Goal: Task Accomplishment & Management: Manage account settings

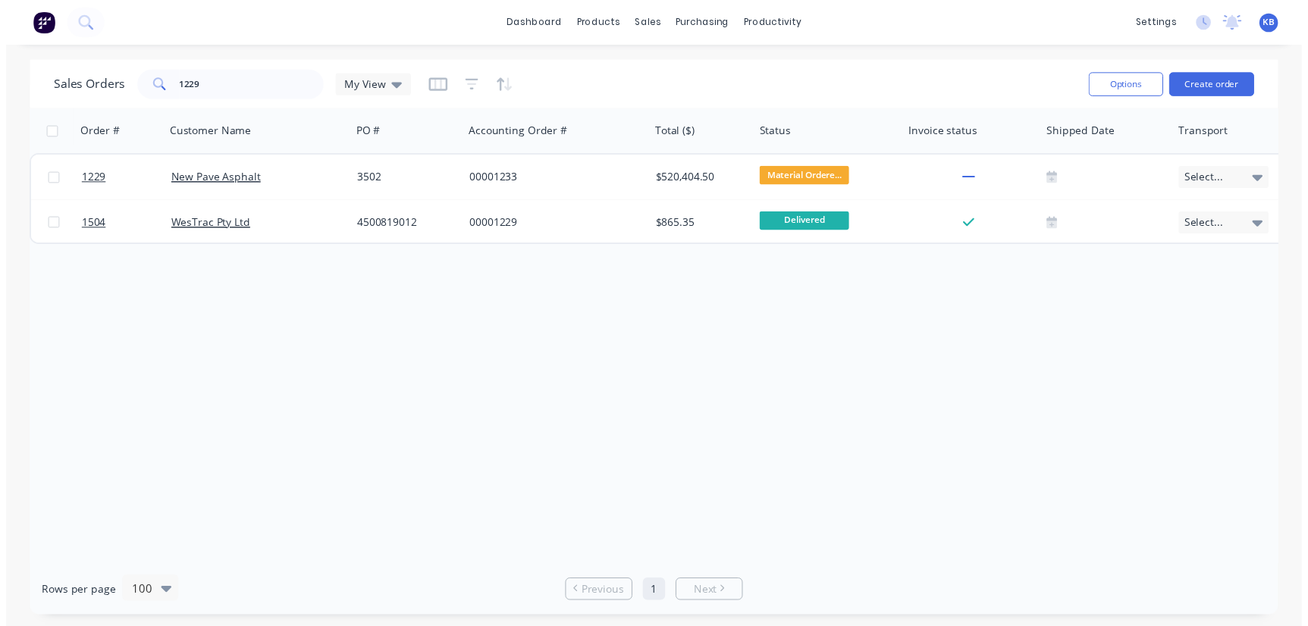
scroll to position [0, 584]
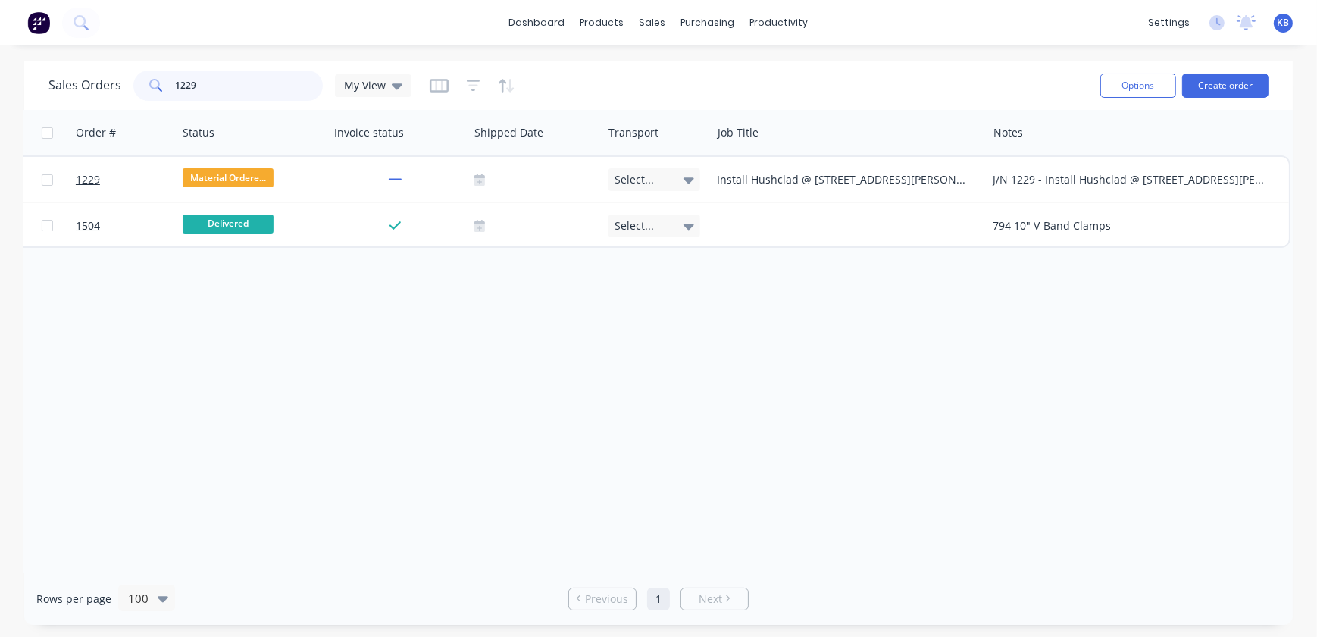
drag, startPoint x: 244, startPoint y: 75, endPoint x: 56, endPoint y: 61, distance: 188.5
click at [196, 72] on input "1229" at bounding box center [250, 85] width 148 height 30
type input "1"
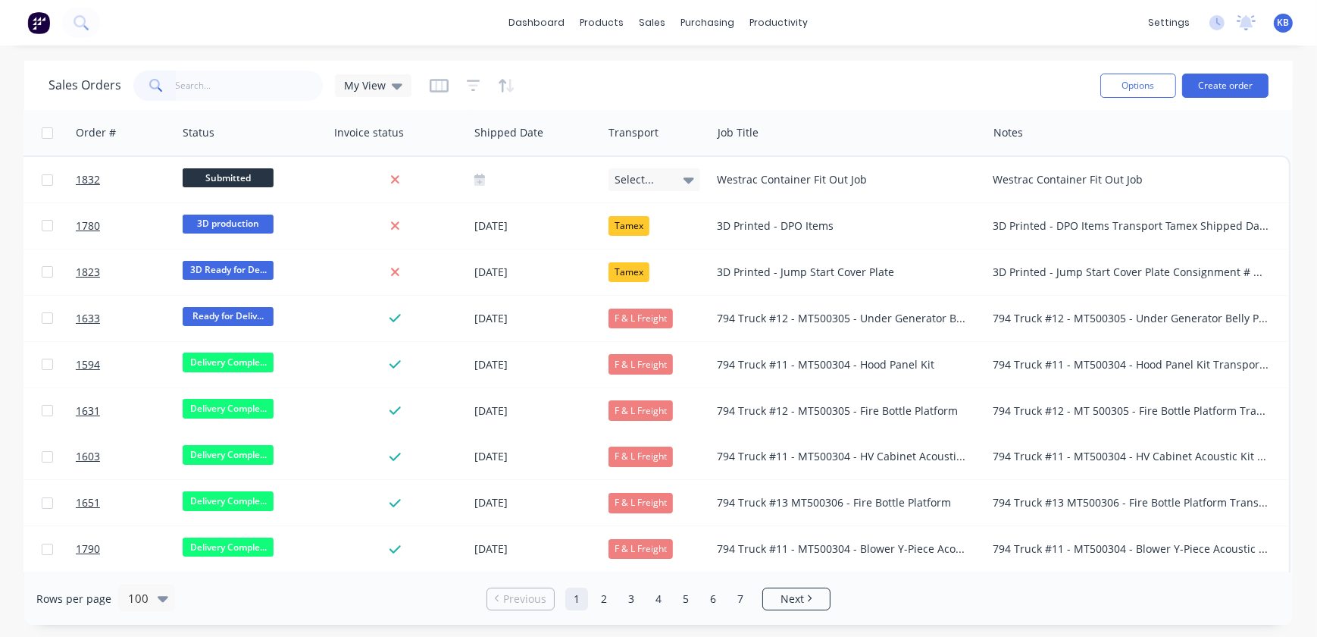
click at [204, 102] on div "Sales Orders My View" at bounding box center [569, 85] width 1040 height 37
click at [223, 87] on input "text" at bounding box center [250, 85] width 148 height 30
type input "1211"
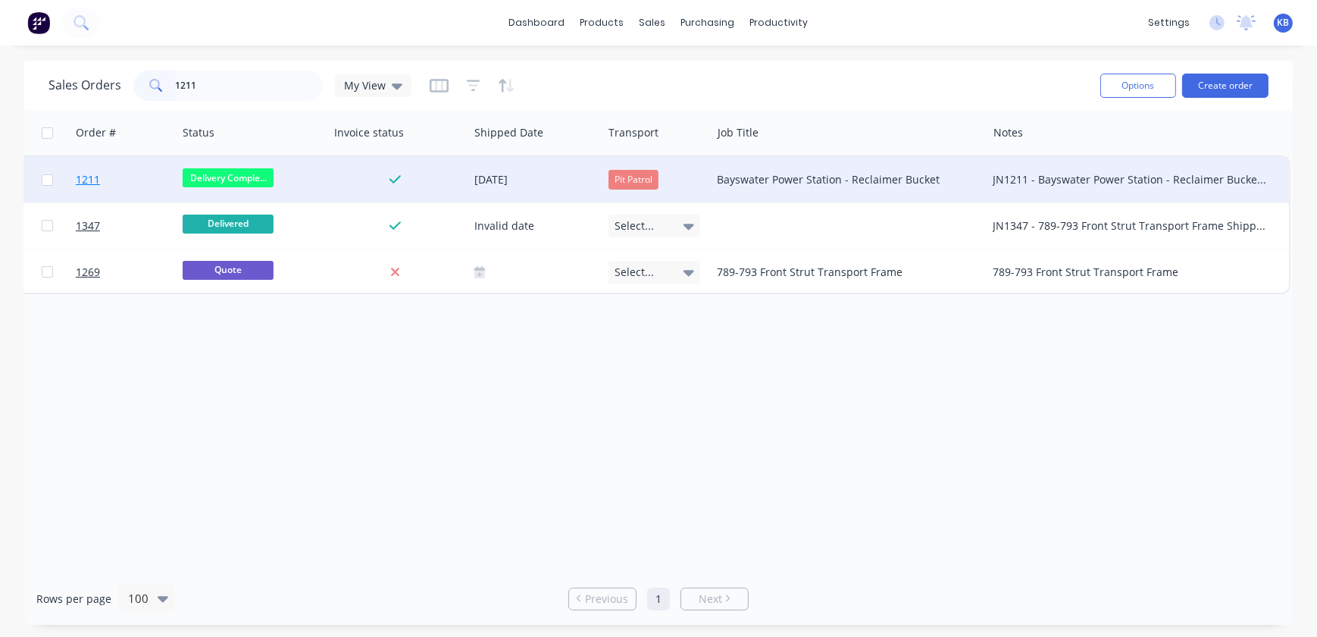
click at [91, 174] on span "1211" at bounding box center [88, 179] width 24 height 15
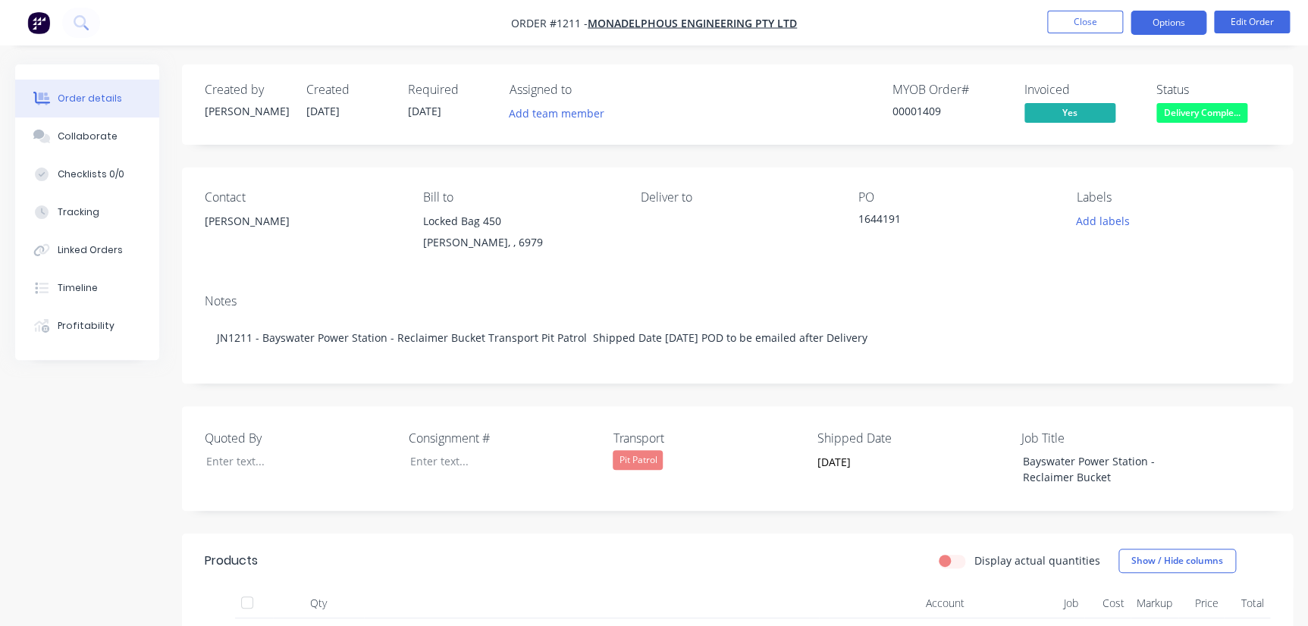
click at [1157, 24] on button "Options" at bounding box center [1168, 23] width 76 height 24
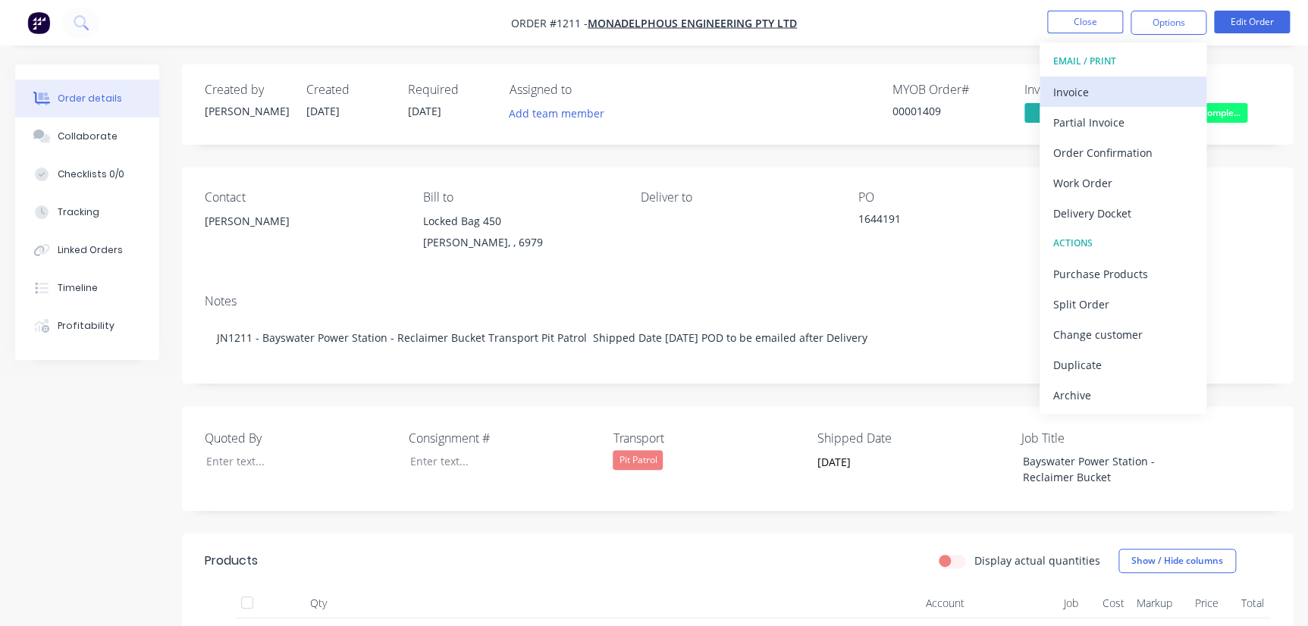
click at [1072, 94] on div "Invoice" at bounding box center [1122, 92] width 139 height 22
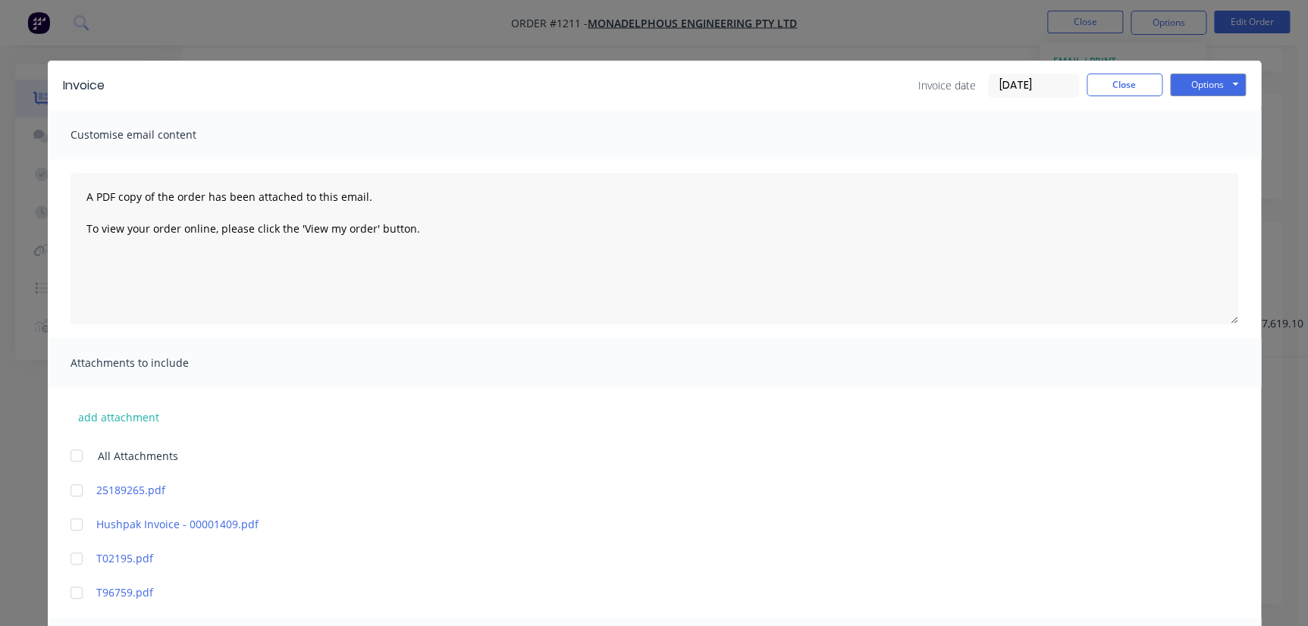
scroll to position [235, 0]
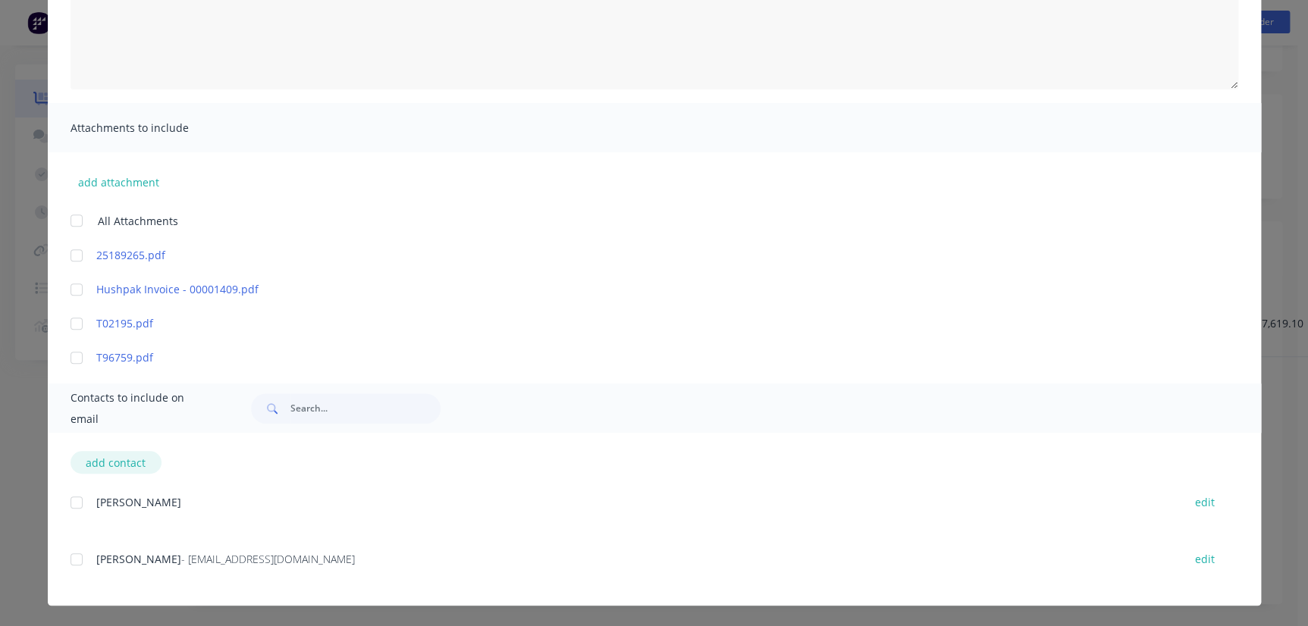
click at [101, 462] on button "add contact" at bounding box center [115, 462] width 91 height 23
select select "AU"
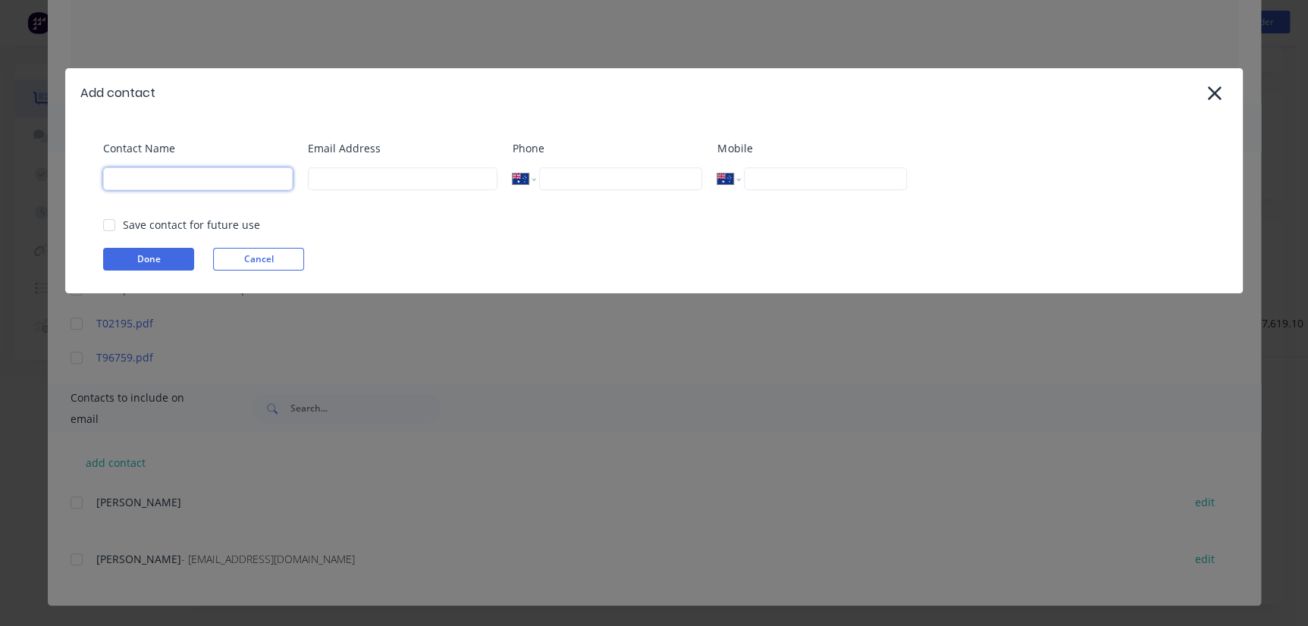
click at [162, 183] on input at bounding box center [198, 179] width 190 height 23
click at [177, 177] on input "Invvoicing" at bounding box center [198, 179] width 190 height 23
click at [219, 178] on input "Invoicing" at bounding box center [198, 179] width 190 height 23
type input "Invoicing"
click at [381, 177] on input at bounding box center [403, 179] width 190 height 23
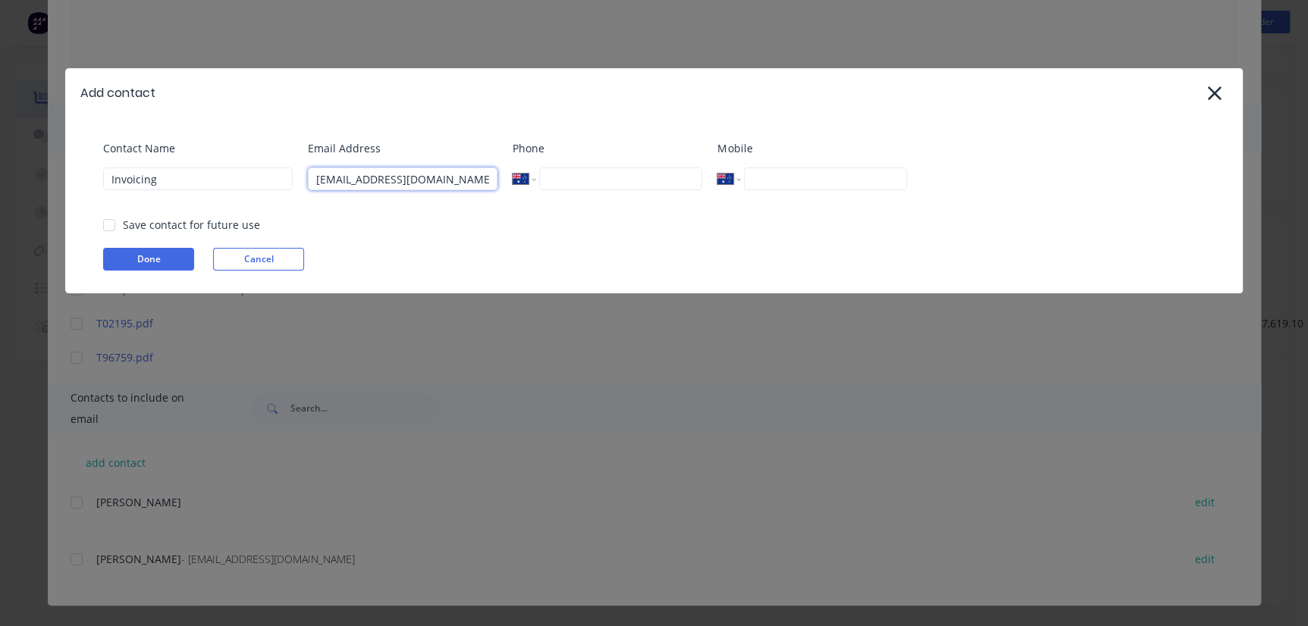
type input "[EMAIL_ADDRESS][DOMAIN_NAME]"
click at [659, 171] on input "tel" at bounding box center [620, 179] width 163 height 23
click at [124, 221] on div "Save contact for future use" at bounding box center [191, 225] width 137 height 16
click at [106, 224] on div at bounding box center [109, 225] width 30 height 30
click at [140, 259] on button "Done" at bounding box center [148, 259] width 91 height 23
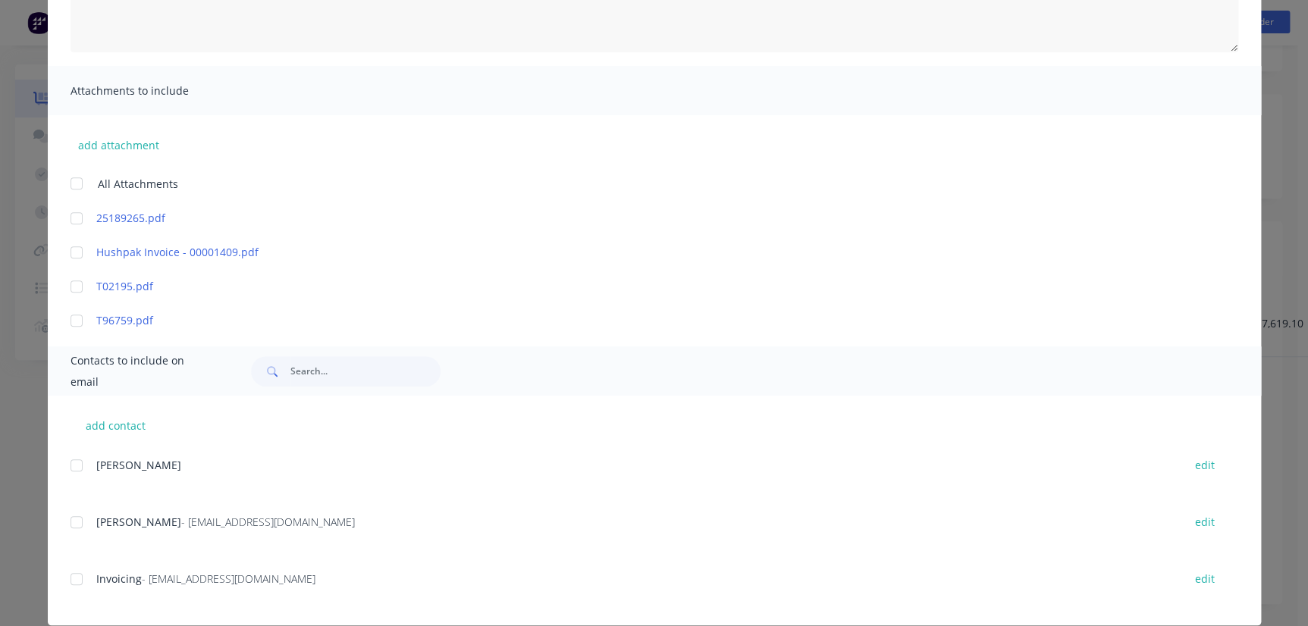
scroll to position [292, 0]
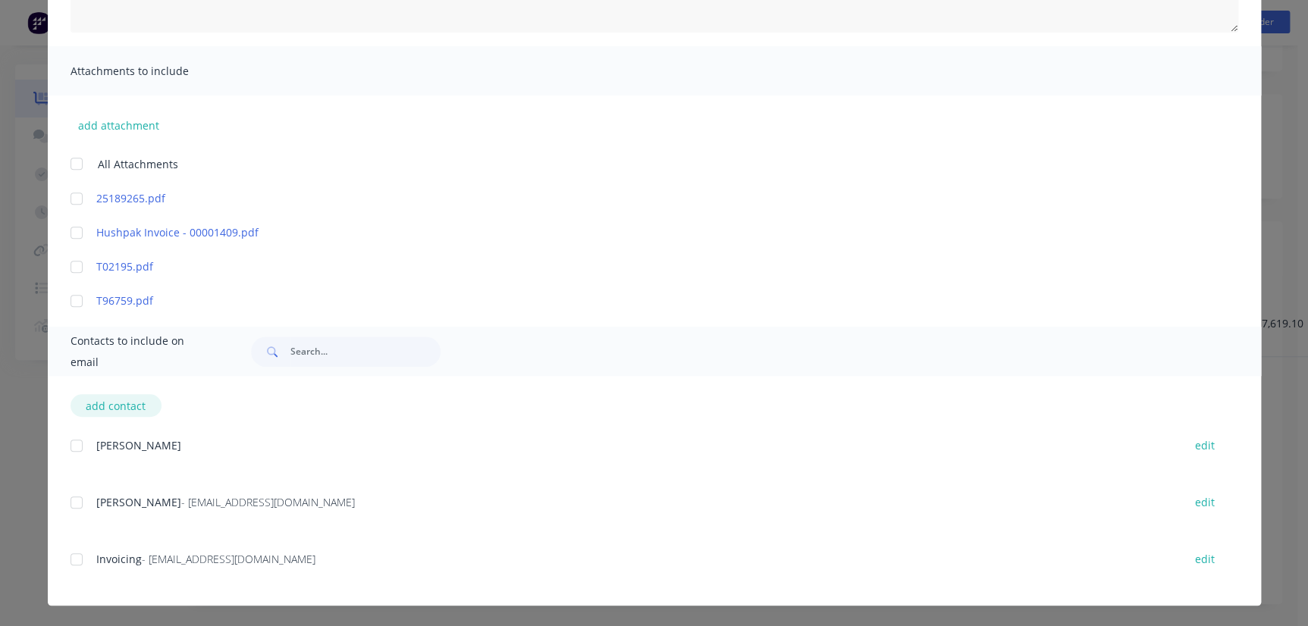
click at [85, 403] on button "add contact" at bounding box center [115, 405] width 91 height 23
select select "AU"
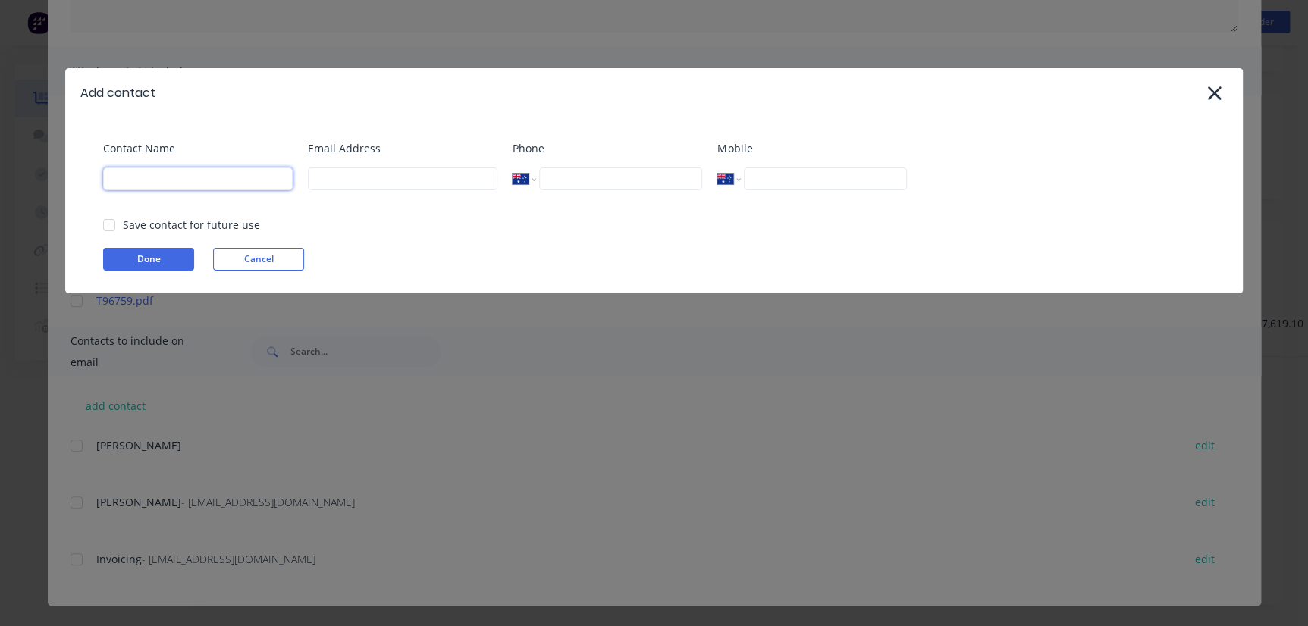
click at [170, 168] on input at bounding box center [198, 179] width 190 height 23
type input "[PERSON_NAME]"
type input "[EMAIL_ADDRESS][PERSON_NAME][DOMAIN_NAME]"
type input "0432 286 130"
type input "[PHONE_NUMBER]"
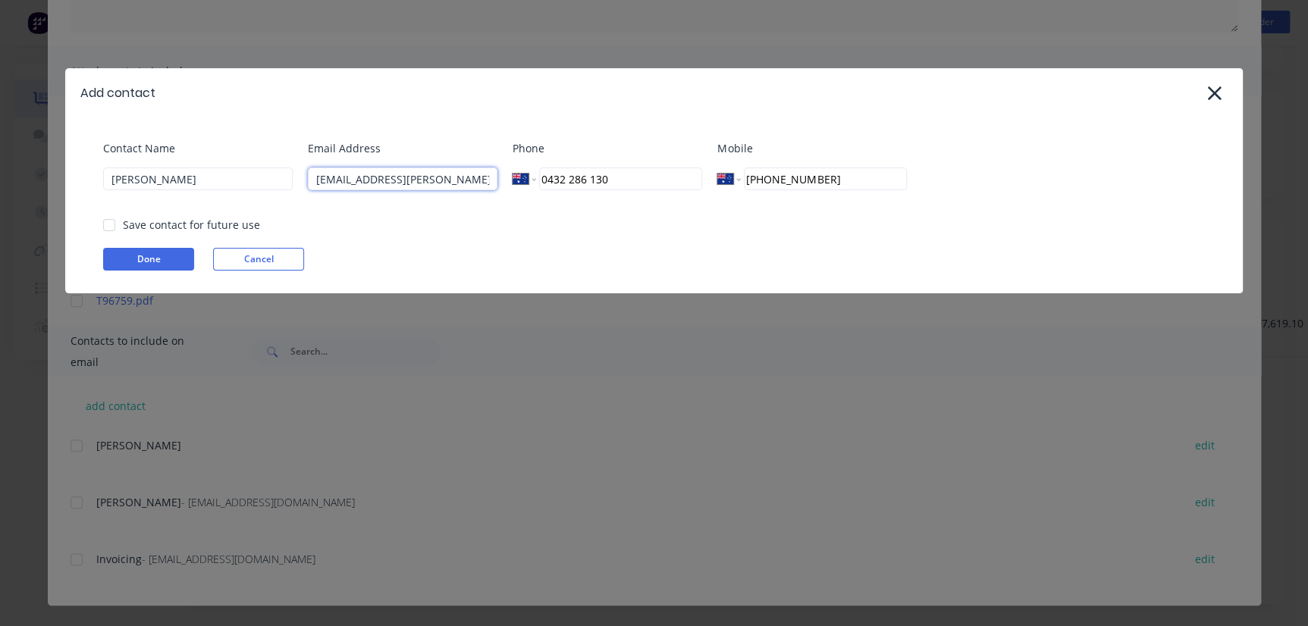
drag, startPoint x: 470, startPoint y: 180, endPoint x: 413, endPoint y: 184, distance: 57.0
click at [413, 184] on input "[EMAIL_ADDRESS][PERSON_NAME][DOMAIN_NAME]" at bounding box center [403, 179] width 190 height 23
type input "[EMAIL_ADDRESS][PERSON_NAME][DOMAIN_NAME]"
click at [114, 181] on input "[PERSON_NAME]" at bounding box center [198, 179] width 190 height 23
click at [152, 178] on input "[PERSON_NAME]" at bounding box center [198, 179] width 190 height 23
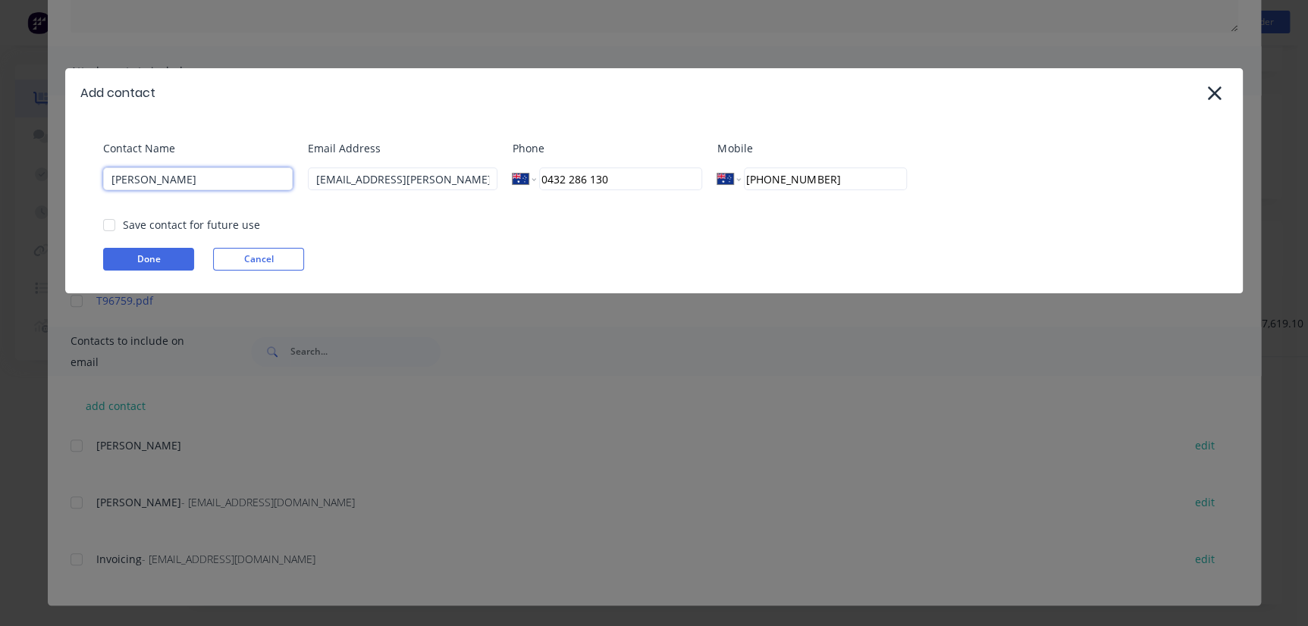
click at [108, 230] on div at bounding box center [109, 225] width 30 height 30
type input "[PERSON_NAME]"
click at [143, 256] on button "Done" at bounding box center [148, 259] width 91 height 23
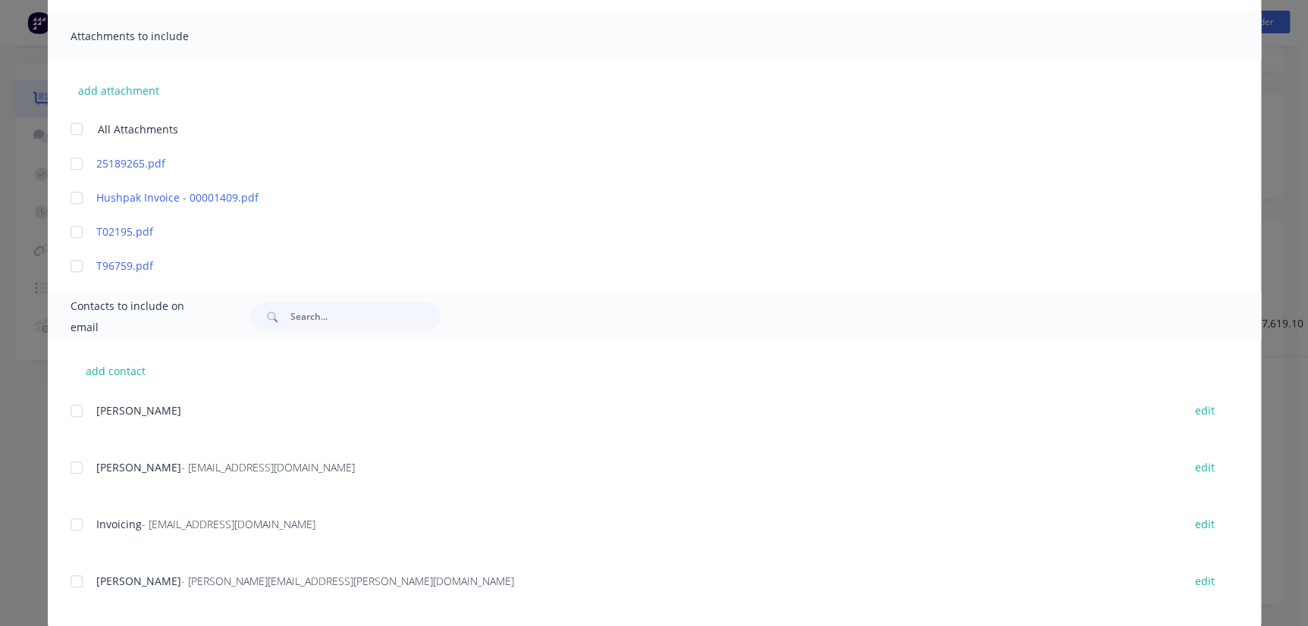
scroll to position [349, 0]
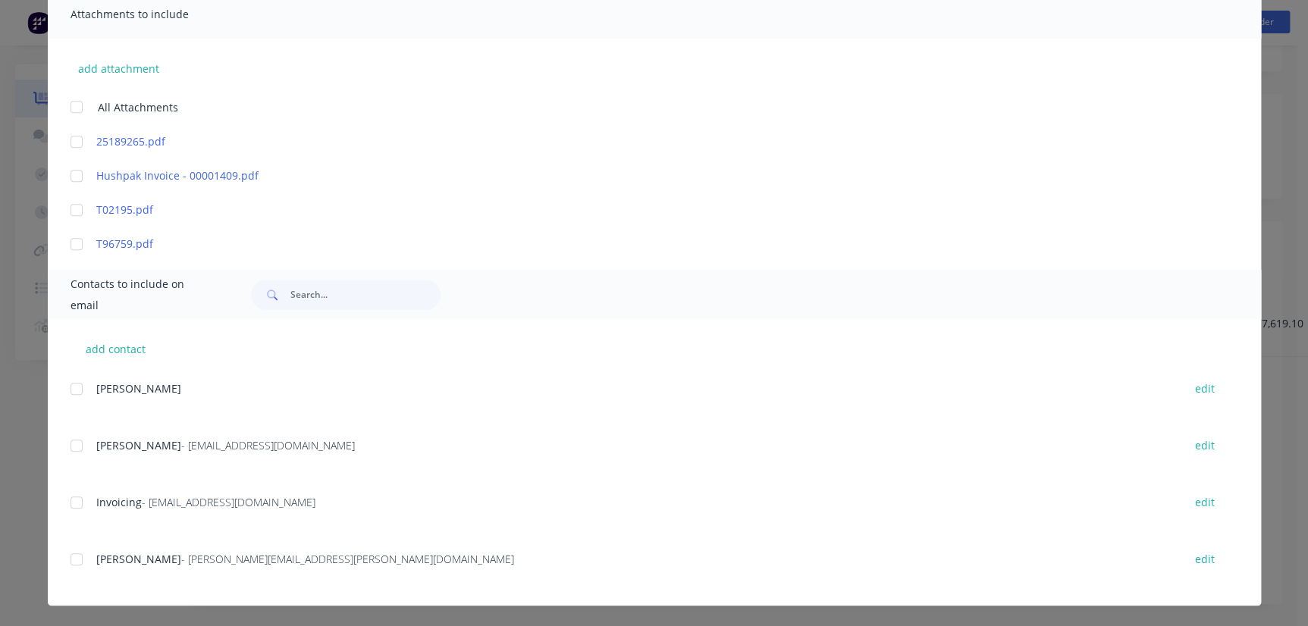
click at [80, 553] on div at bounding box center [76, 559] width 30 height 30
click at [77, 499] on div at bounding box center [76, 502] width 30 height 30
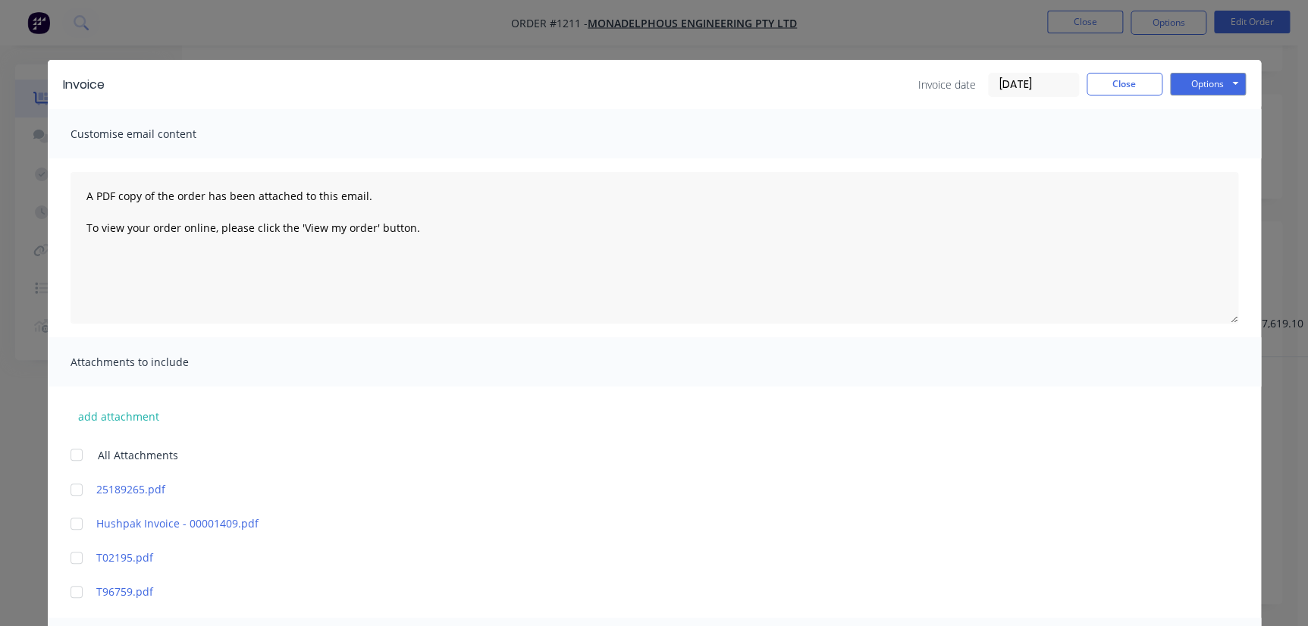
scroll to position [0, 0]
click at [1194, 81] on button "Options" at bounding box center [1208, 85] width 76 height 23
click at [1193, 159] on button "Email" at bounding box center [1218, 161] width 97 height 25
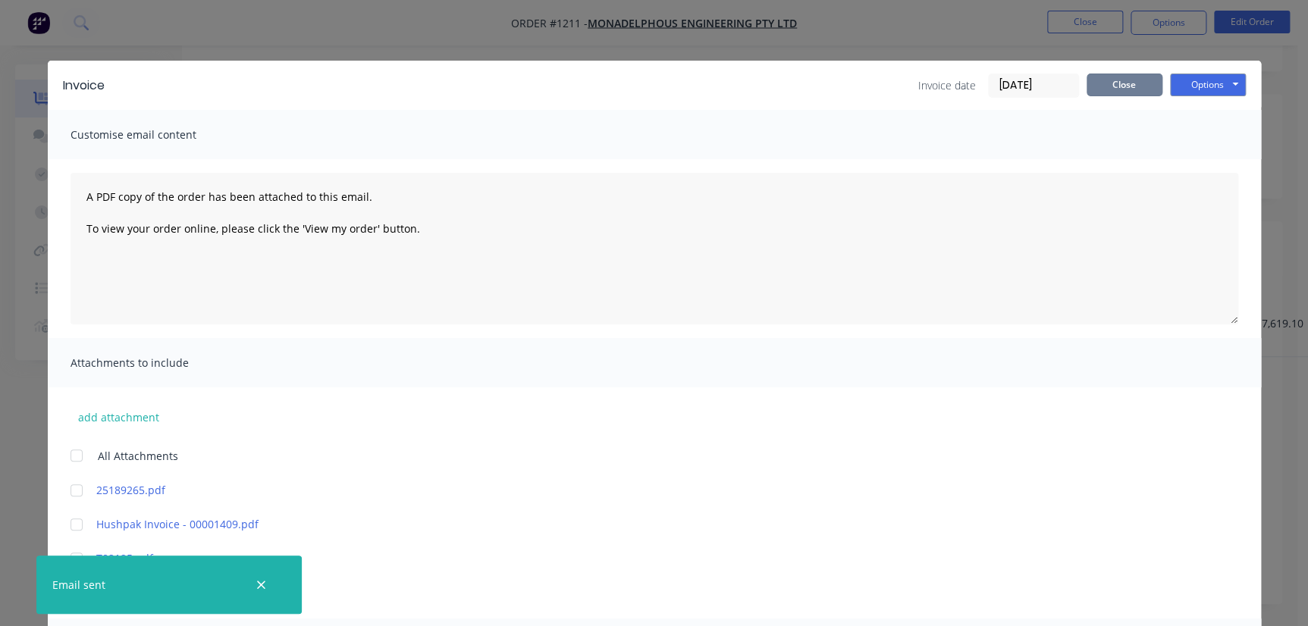
click at [1099, 86] on button "Close" at bounding box center [1124, 85] width 76 height 23
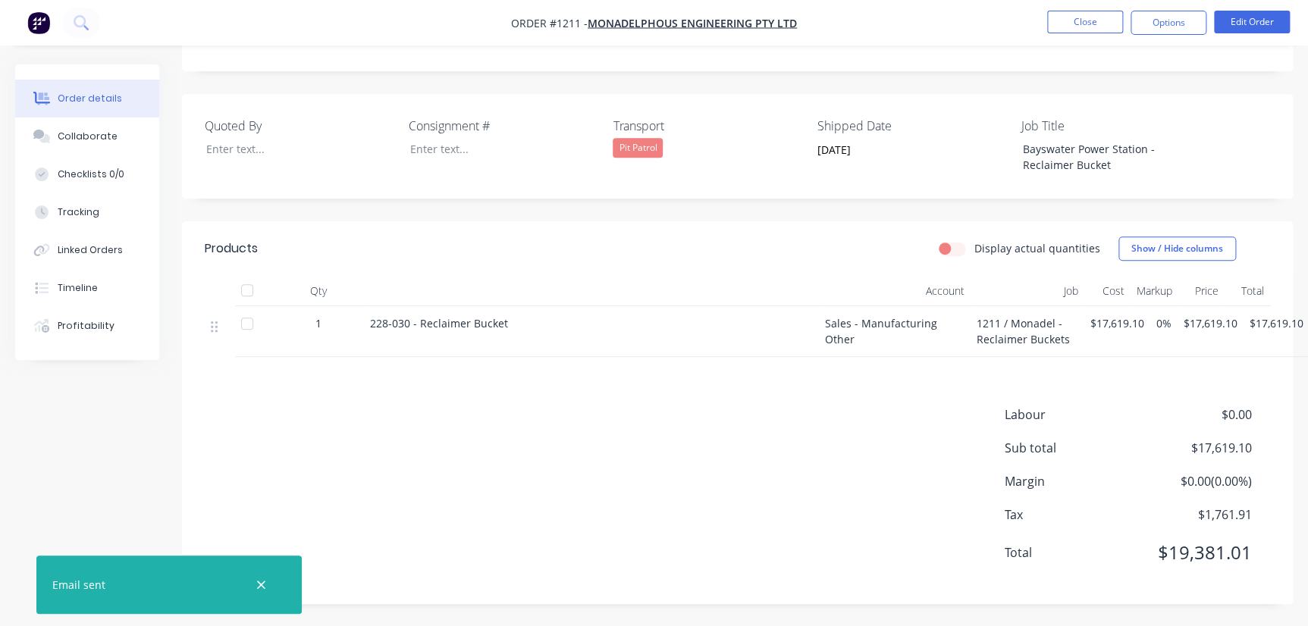
click at [1052, 39] on nav "Order #1211 - Monadelphous Engineering Pty Ltd Close Options Edit Order" at bounding box center [654, 22] width 1308 height 45
click at [1050, 29] on button "Close" at bounding box center [1085, 22] width 76 height 23
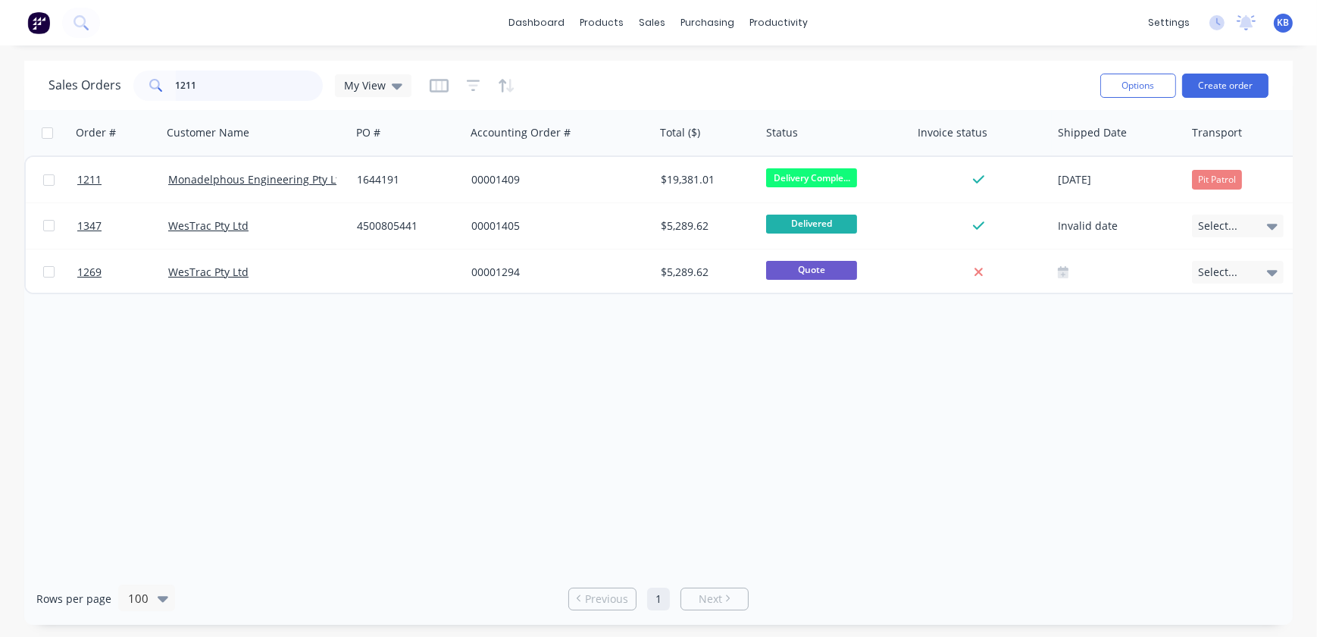
drag, startPoint x: 152, startPoint y: 88, endPoint x: 80, endPoint y: 71, distance: 74.7
click at [70, 72] on div "Sales Orders 1211 My View" at bounding box center [230, 85] width 363 height 30
click at [245, 77] on input "1211" at bounding box center [250, 85] width 148 height 30
type input "1650"
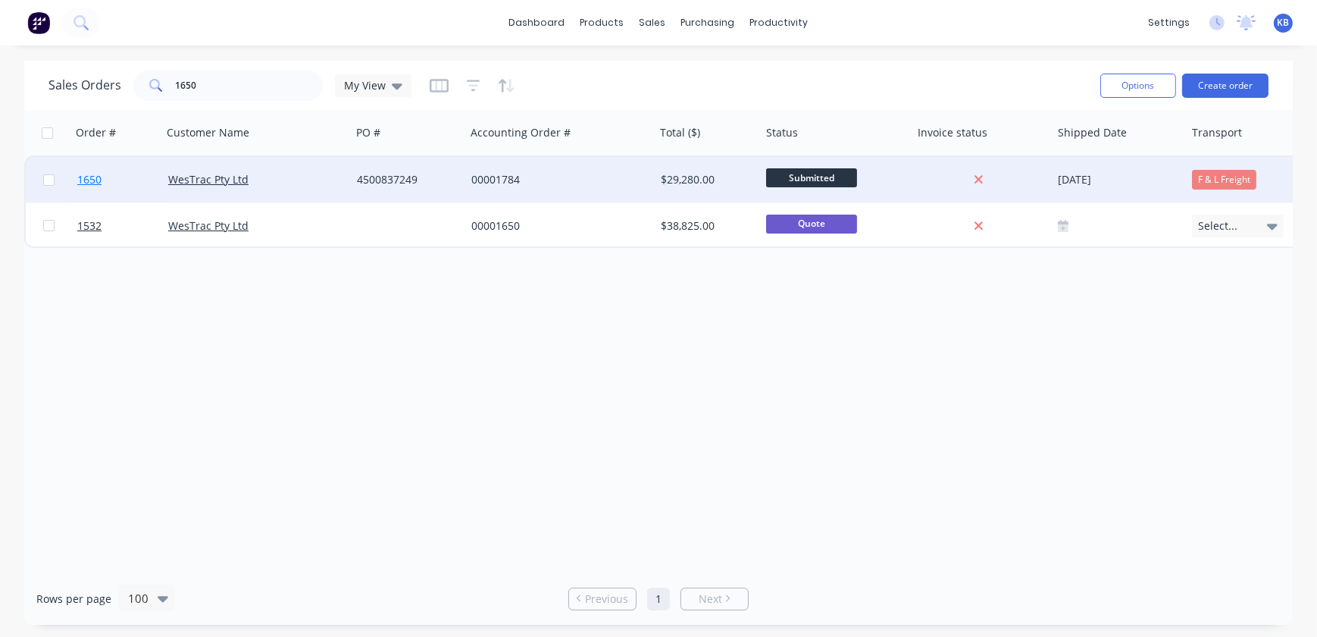
click at [123, 184] on link "1650" at bounding box center [122, 179] width 91 height 45
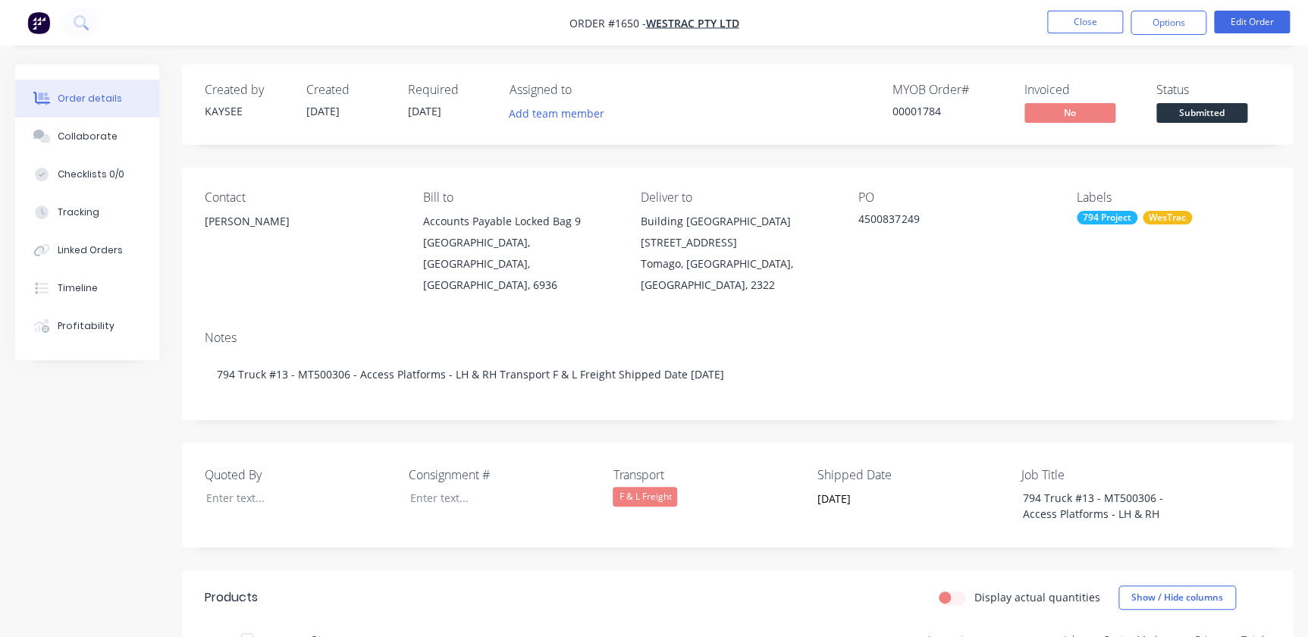
click at [1103, 35] on nav "Order #1650 - WesTrac Pty Ltd Close Options Edit Order" at bounding box center [654, 22] width 1308 height 45
click at [1103, 32] on button "Close" at bounding box center [1085, 22] width 76 height 23
